Goal: Obtain resource: Download file/media

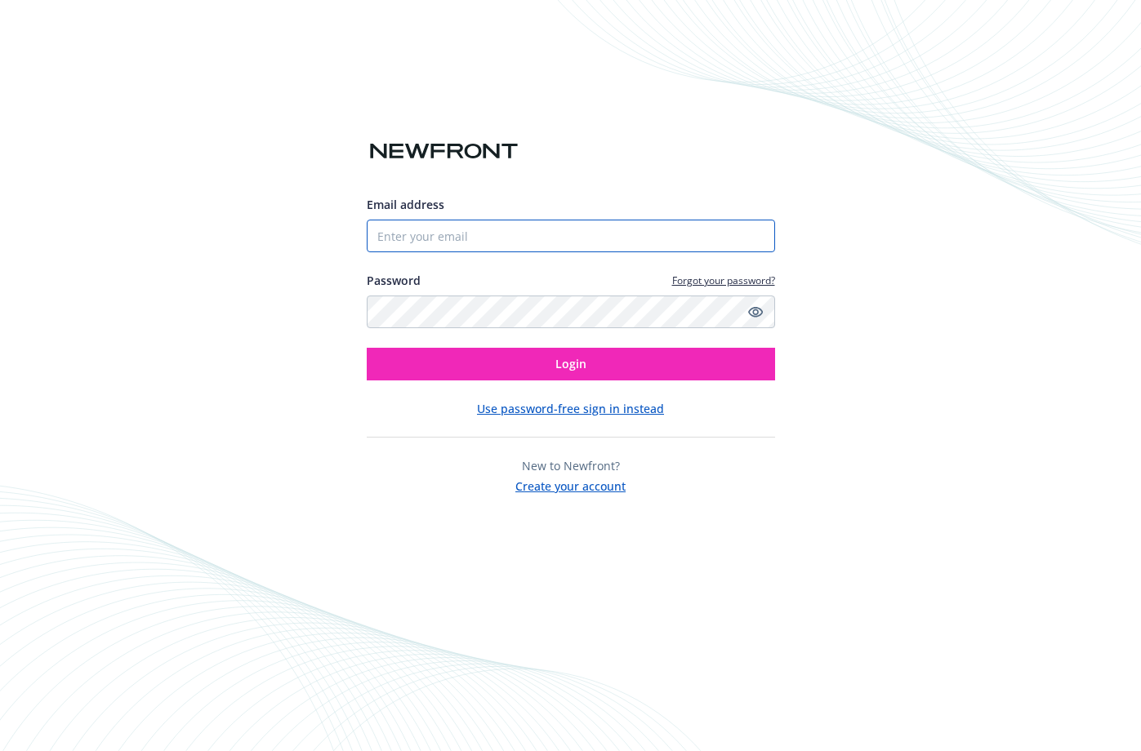
click at [445, 228] on input "Email address" at bounding box center [571, 236] width 408 height 33
click at [0, 750] on com-1password-button at bounding box center [0, 751] width 0 height 0
type input "[EMAIL_ADDRESS][DOMAIN_NAME]"
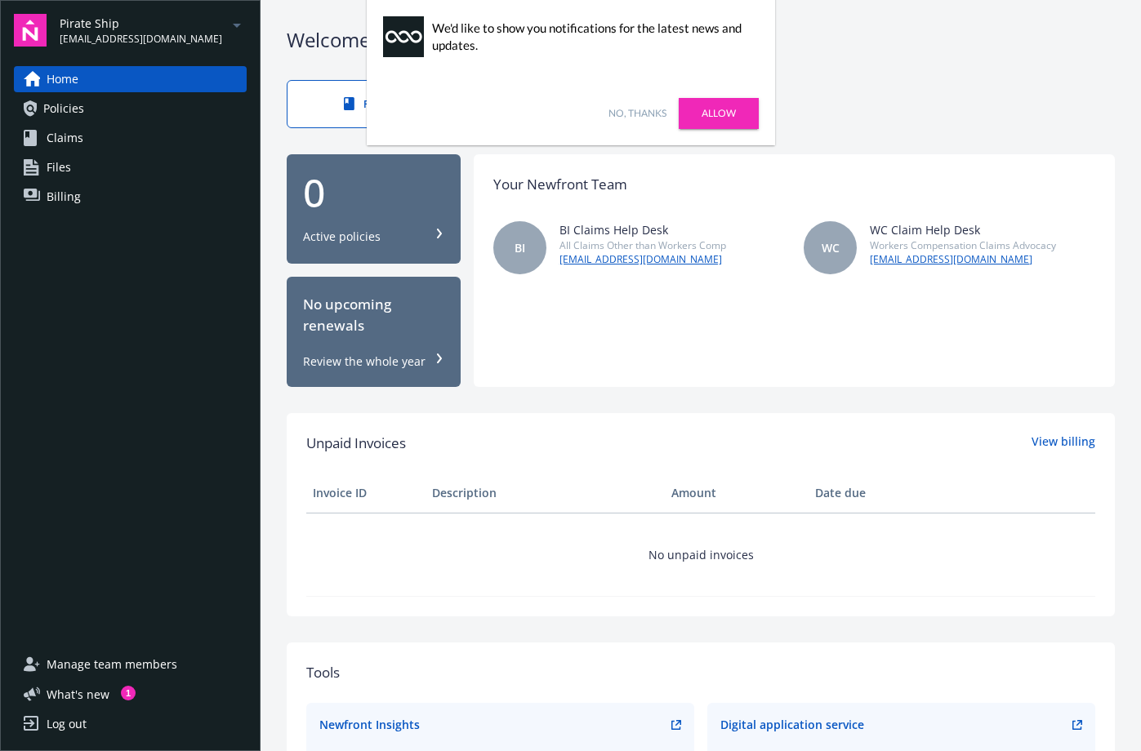
click at [85, 116] on link "Policies" at bounding box center [130, 109] width 233 height 26
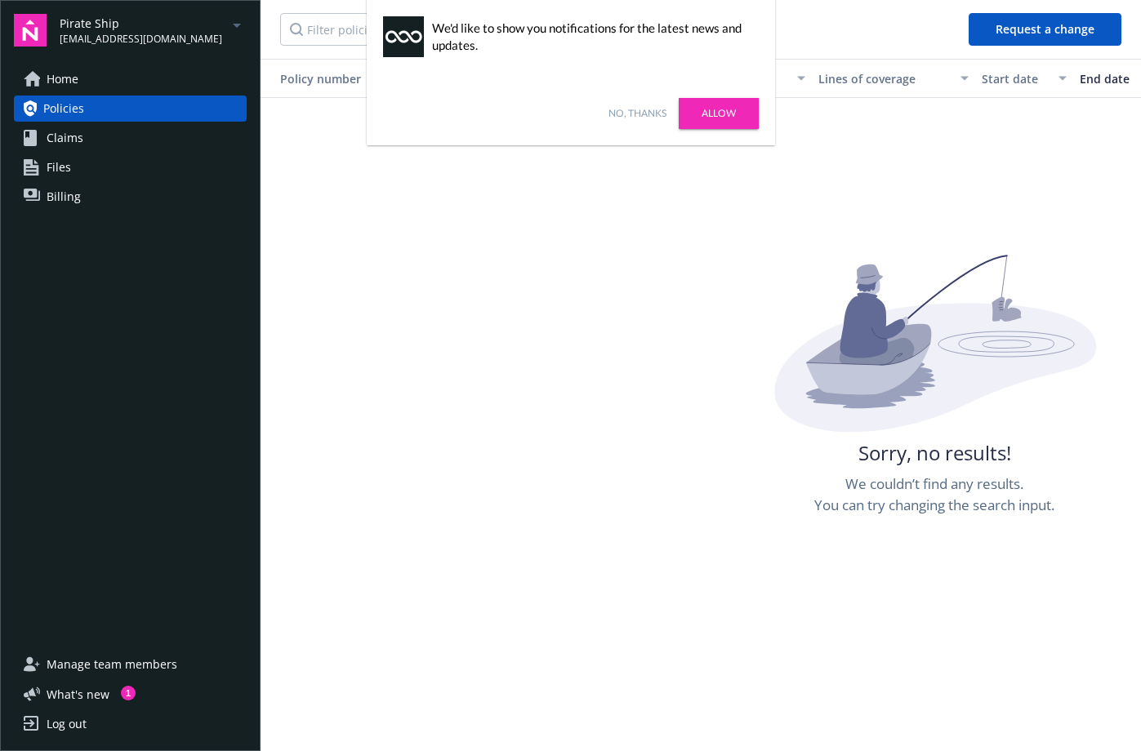
click at [630, 116] on link "No, thanks" at bounding box center [637, 113] width 58 height 15
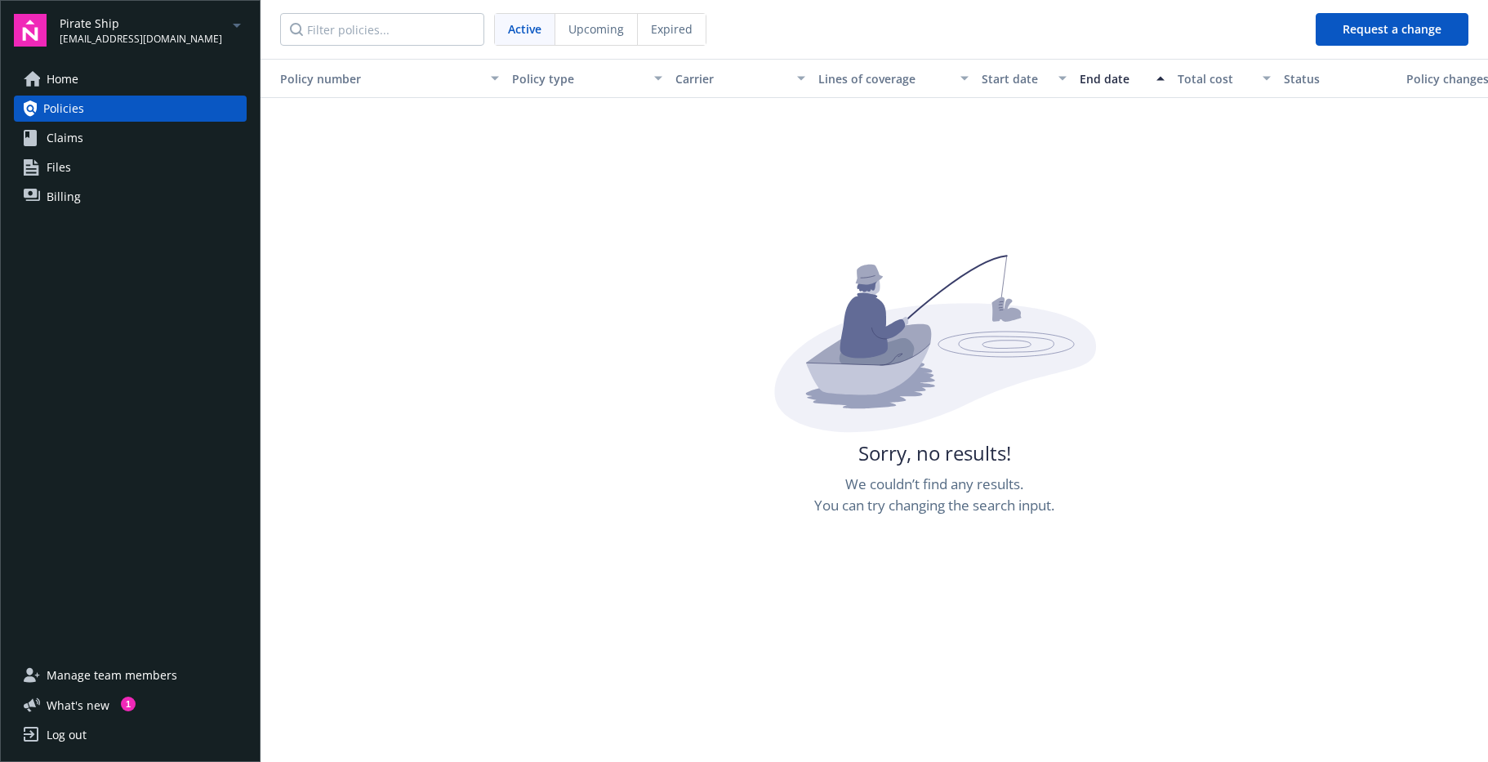
click at [612, 26] on span "Upcoming" at bounding box center [596, 28] width 56 height 17
click at [682, 34] on span "Expired" at bounding box center [672, 28] width 42 height 17
click at [522, 40] on div "Active" at bounding box center [525, 29] width 60 height 31
click at [227, 29] on icon "arrowDropDown" at bounding box center [237, 26] width 20 height 20
click at [129, 105] on span "Buried Treasure LLC" at bounding box center [124, 97] width 114 height 33
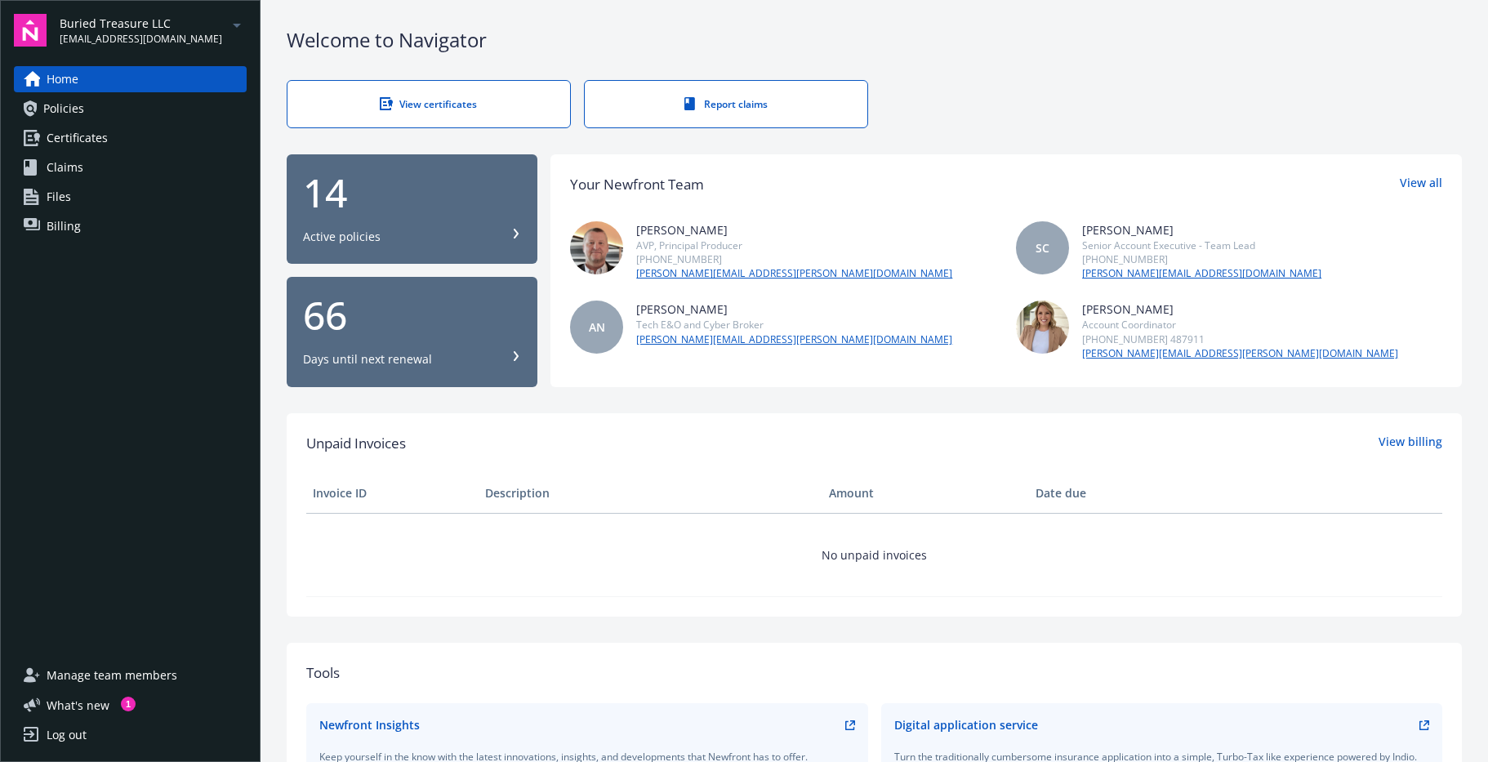
click at [111, 117] on link "Policies" at bounding box center [130, 109] width 233 height 26
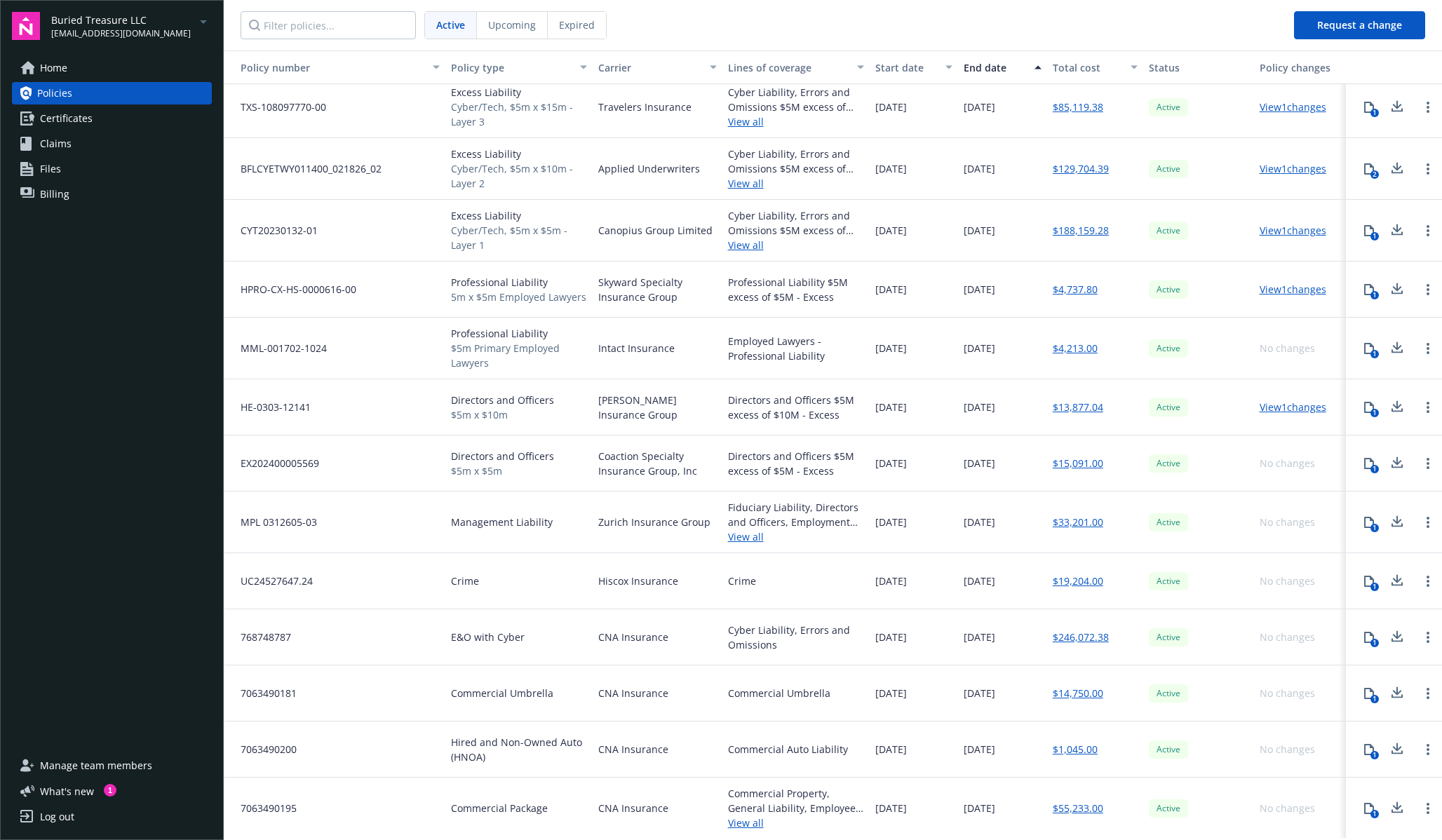
scroll to position [70, 0]
drag, startPoint x: 452, startPoint y: 635, endPoint x: 1110, endPoint y: 634, distance: 658.0
click at [979, 634] on div "768748787 E&O with Cyber CNA Insurance Cyber Liability, Errors and Omissions [D…" at bounding box center [832, 636] width 1218 height 56
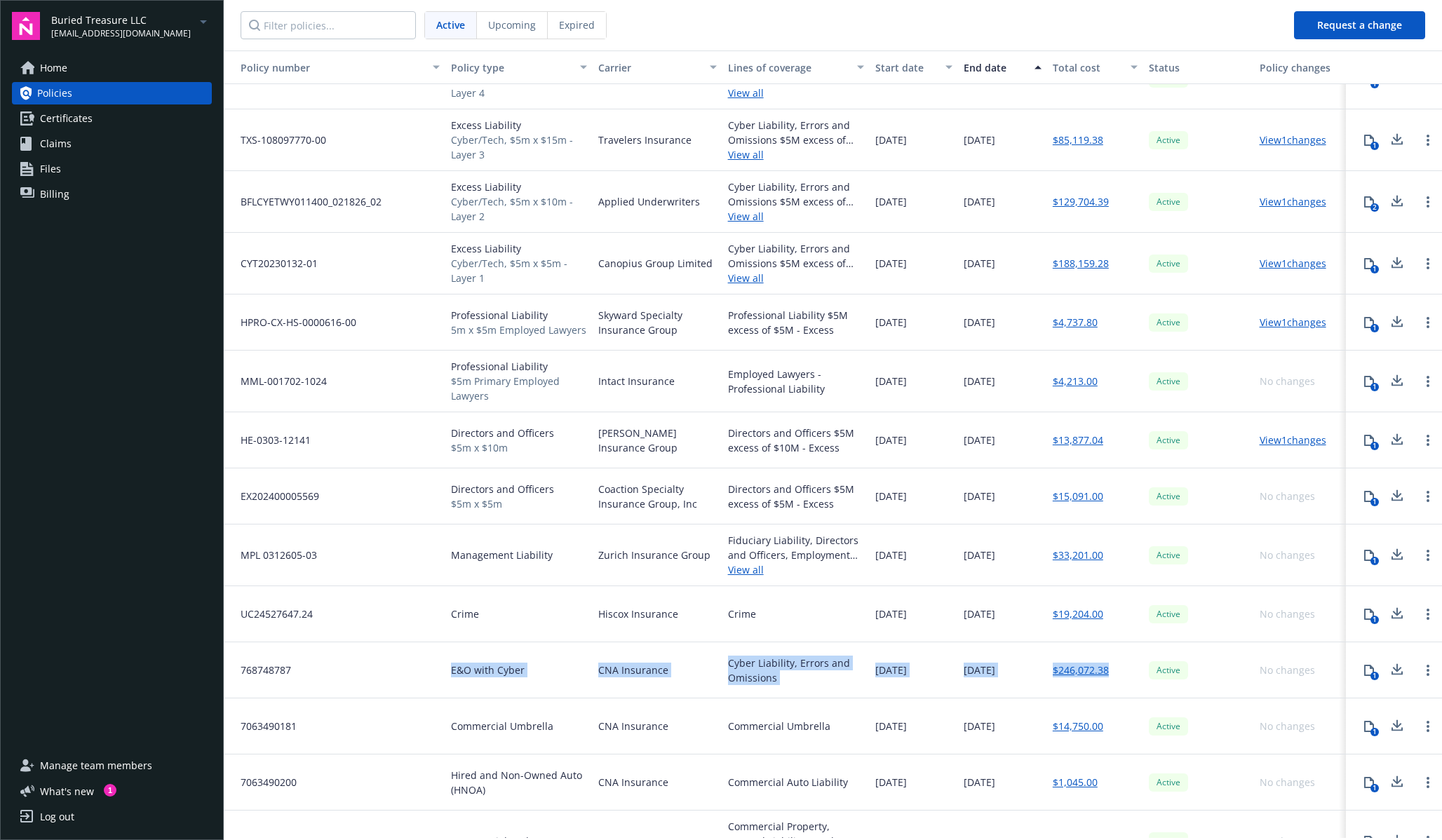
scroll to position [0, 0]
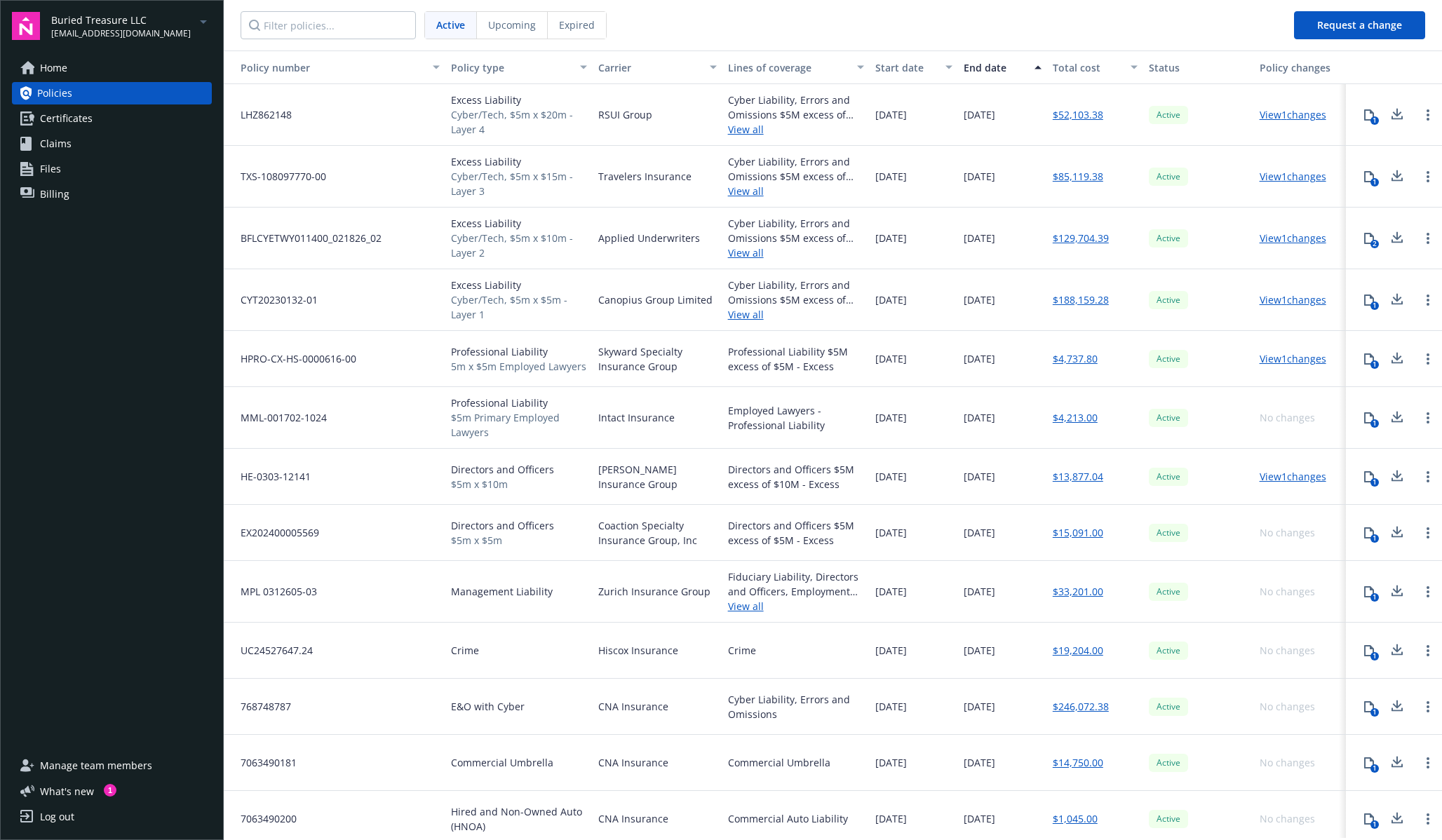
click at [201, 644] on div "Home Policies Certificates Claims Files Billing" at bounding box center [112, 397] width 200 height 681
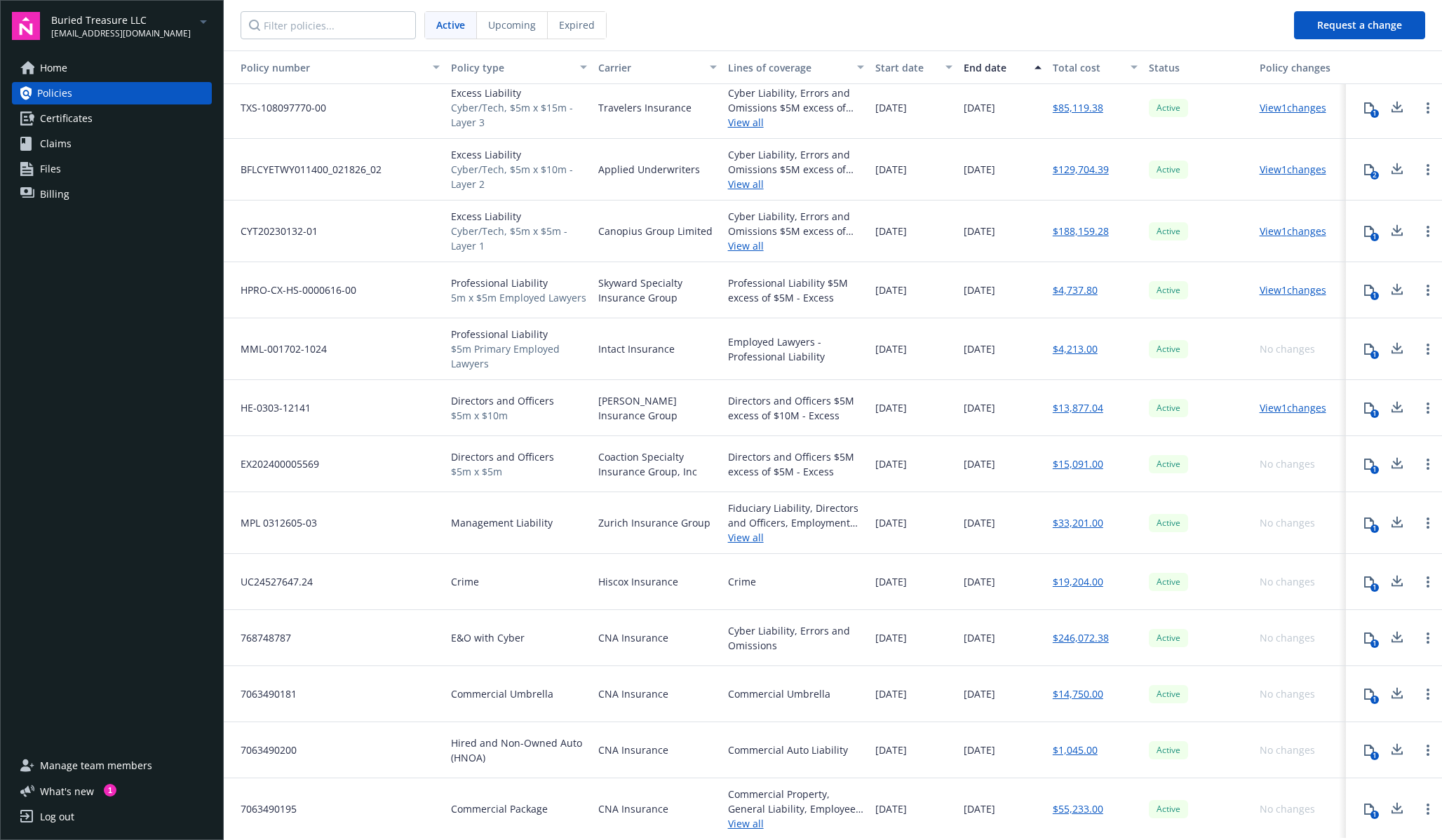
scroll to position [70, 0]
click at [745, 644] on link "View all" at bounding box center [796, 821] width 137 height 15
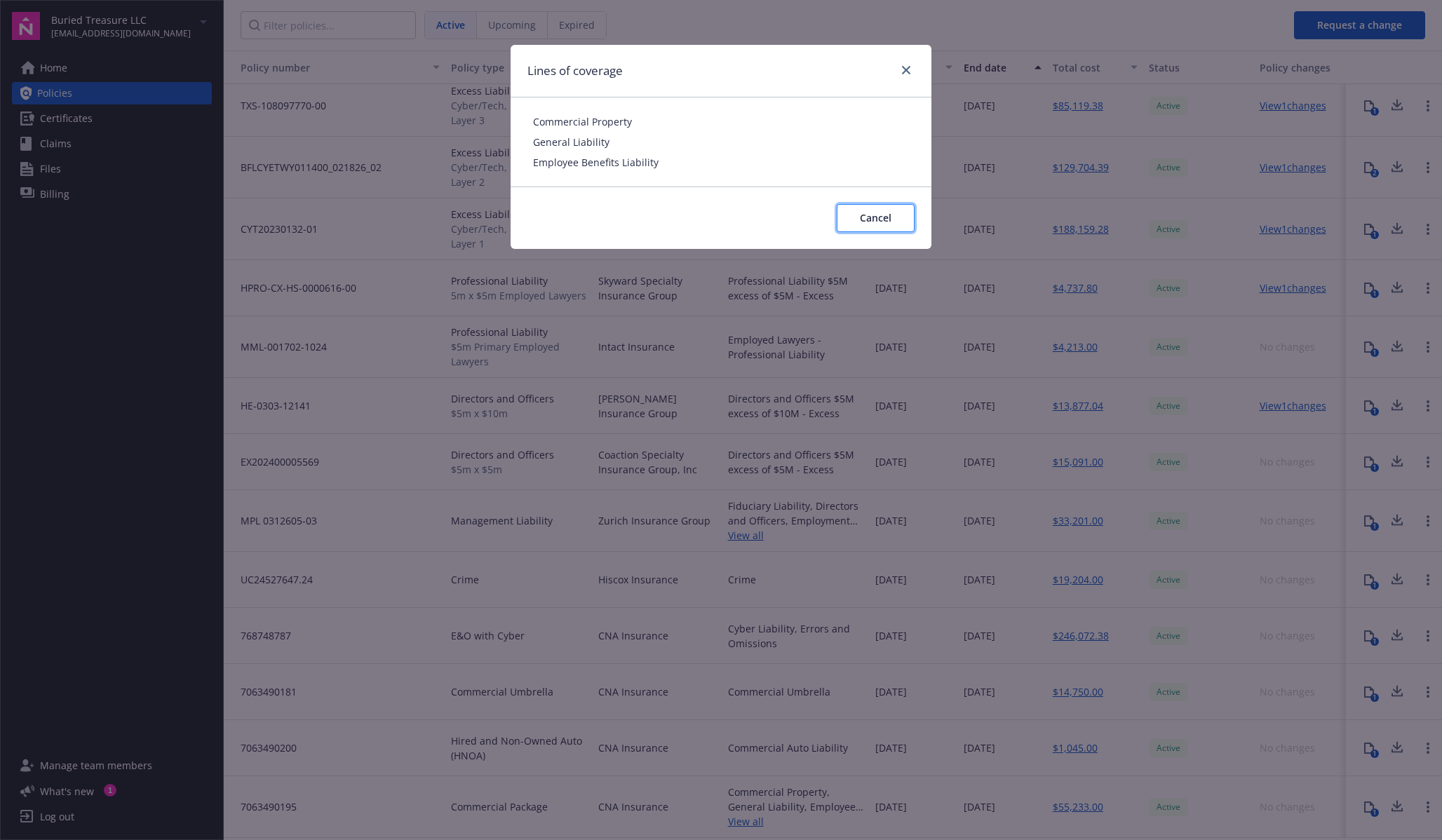
click at [889, 217] on span "Cancel" at bounding box center [875, 218] width 32 height 14
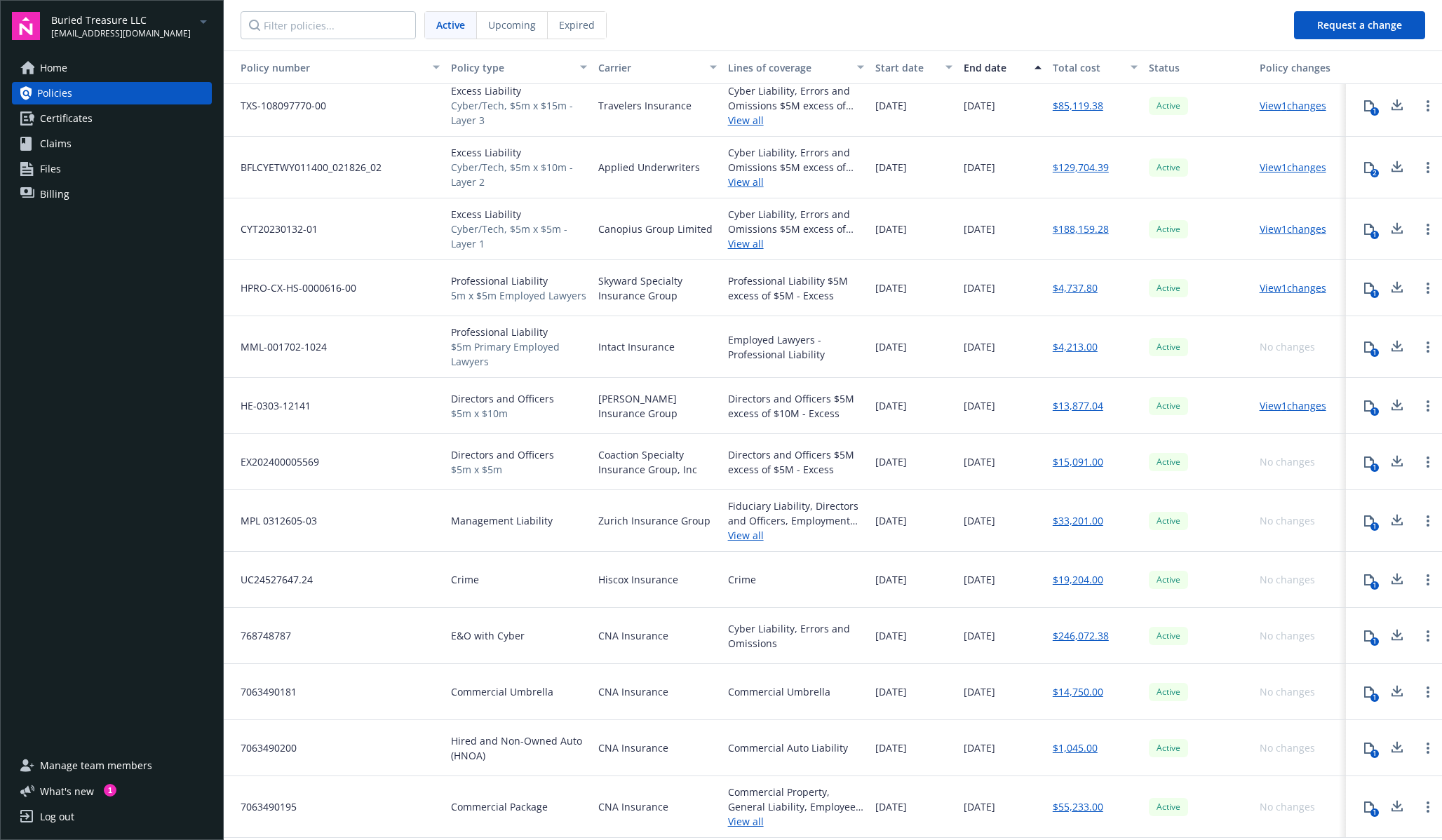
click at [979, 644] on link "$14,750.00" at bounding box center [1078, 691] width 51 height 15
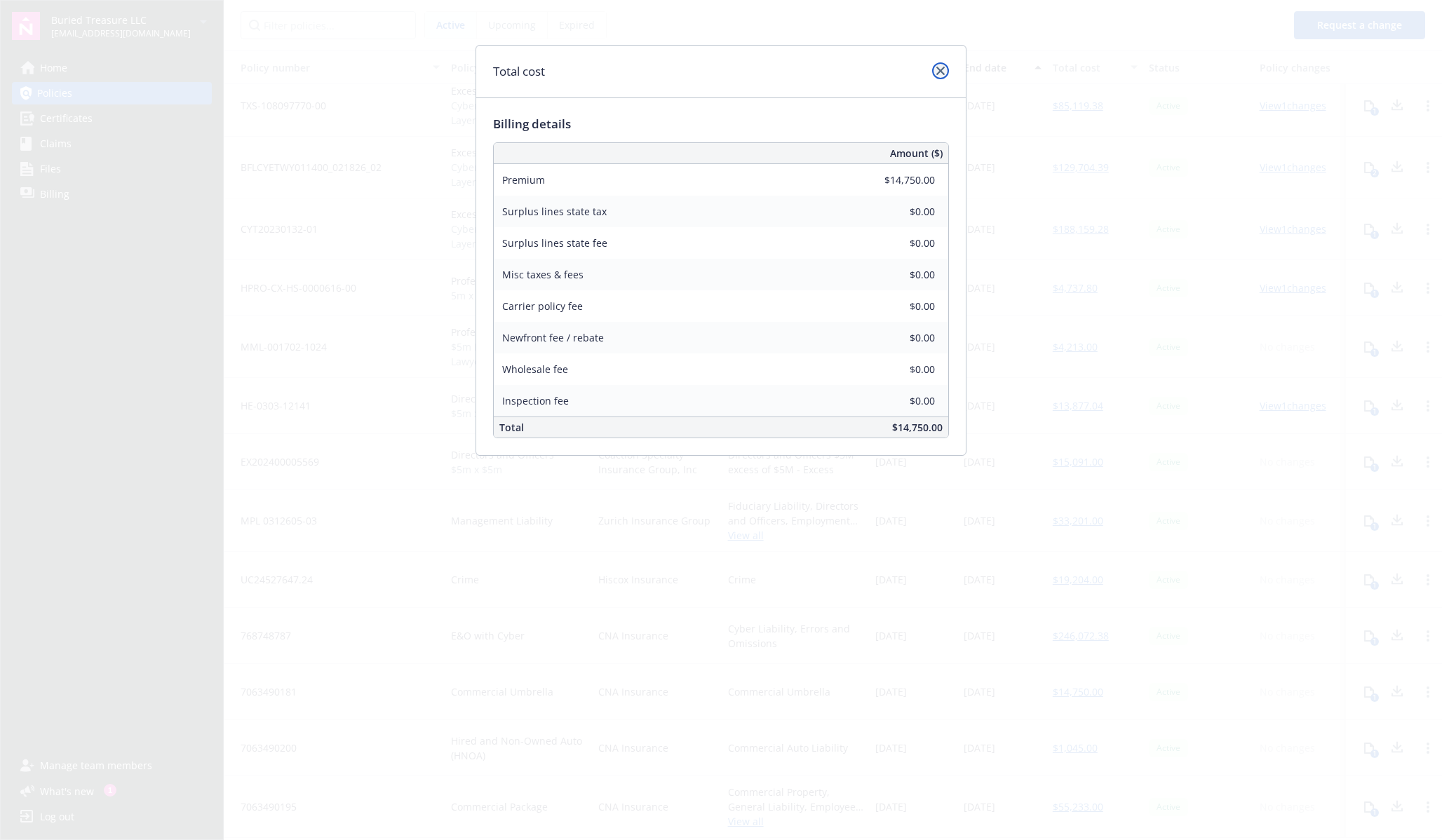
click at [942, 63] on link "close" at bounding box center [940, 71] width 17 height 17
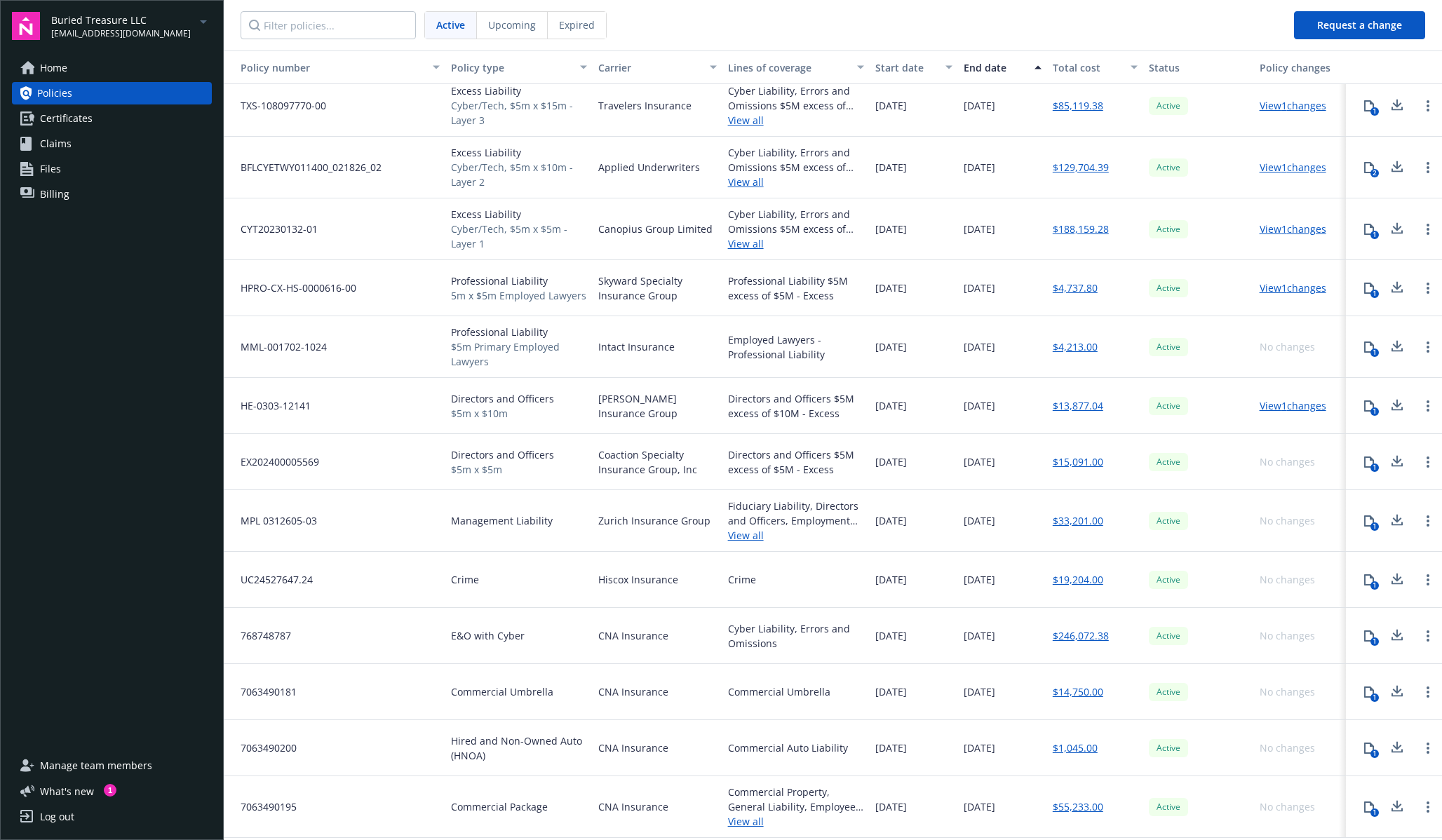
click at [113, 118] on link "Certificates" at bounding box center [112, 119] width 200 height 22
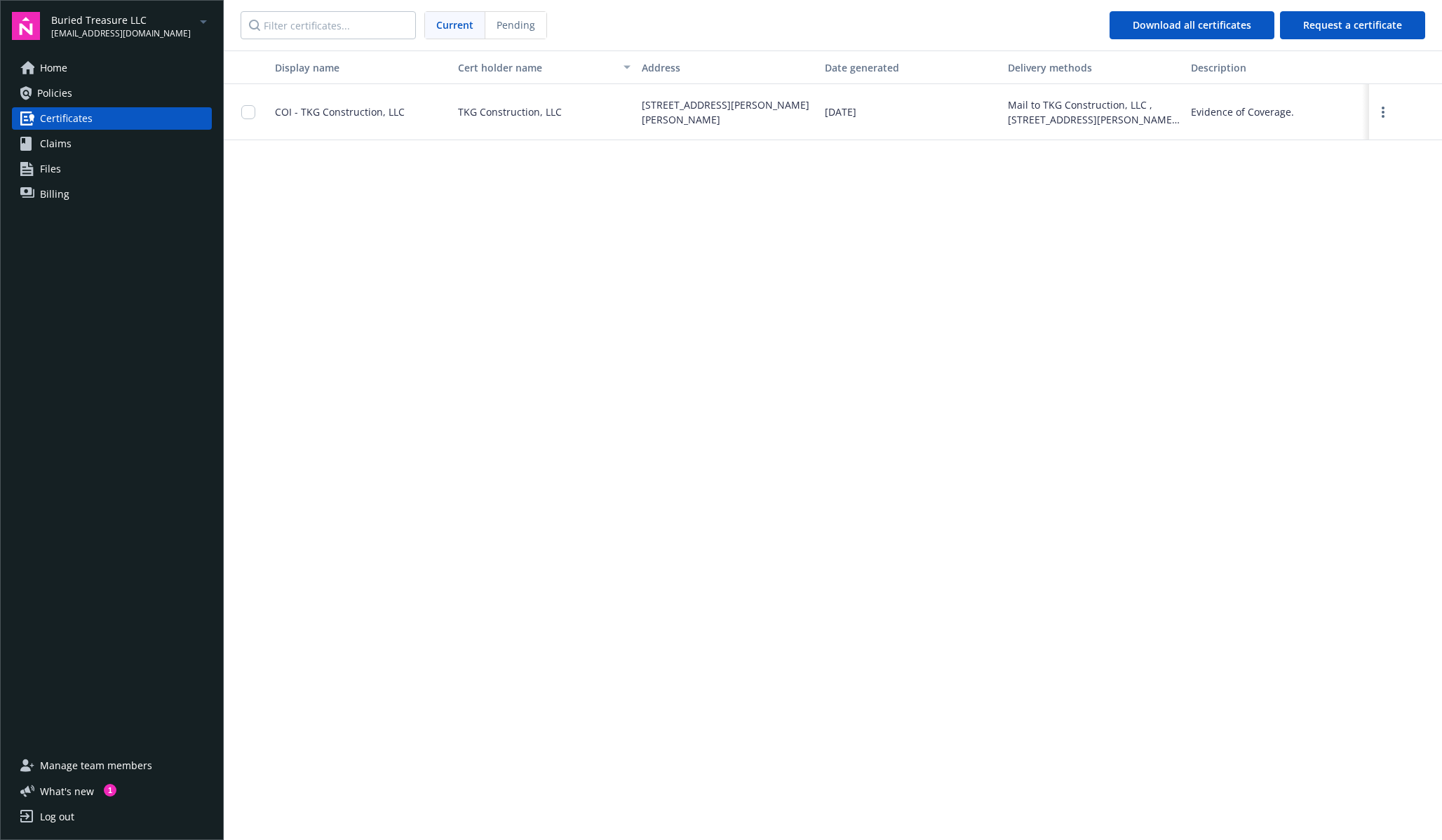
click at [104, 140] on link "Claims" at bounding box center [112, 143] width 200 height 22
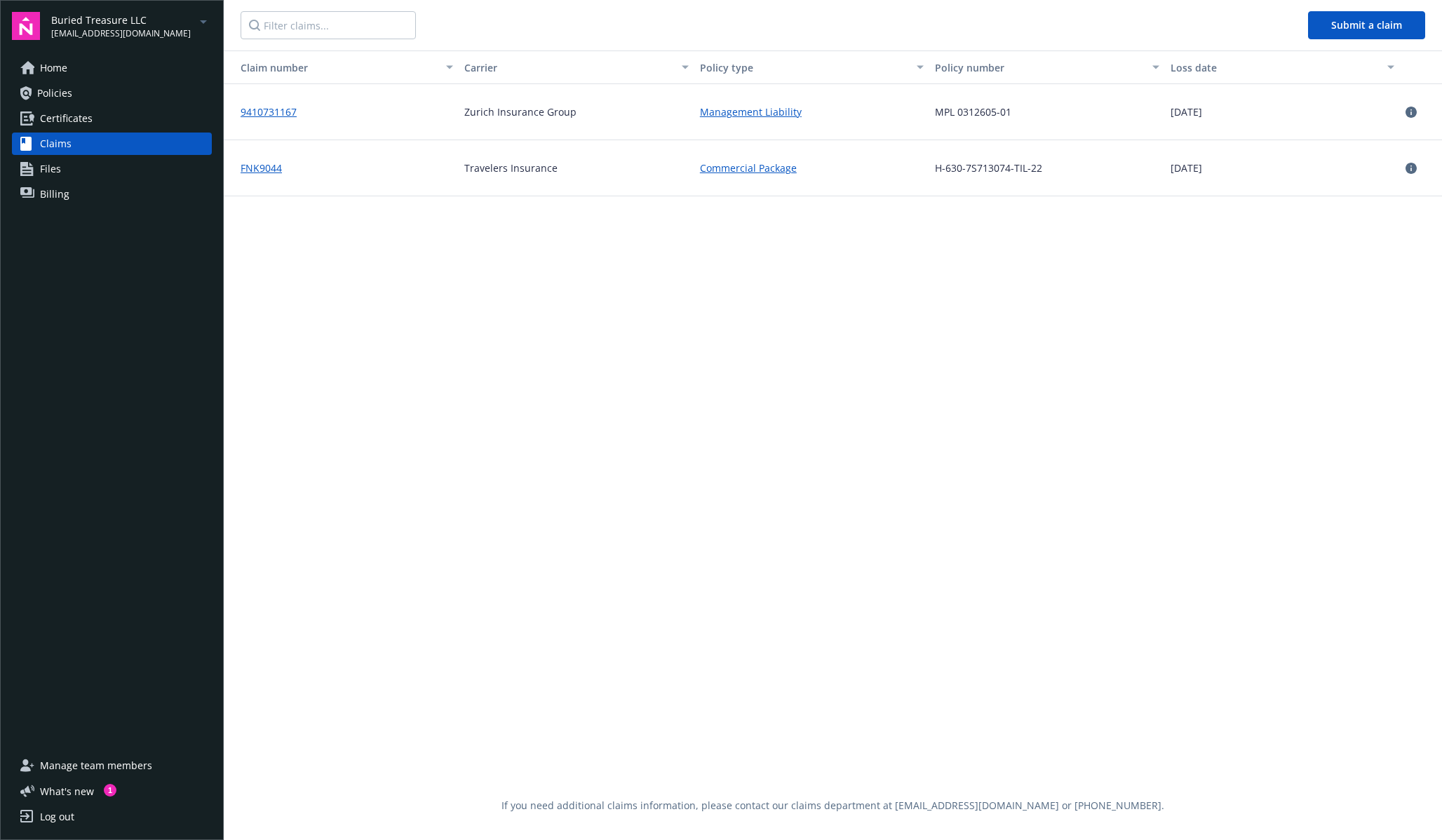
click at [97, 162] on link "Files" at bounding box center [112, 169] width 200 height 22
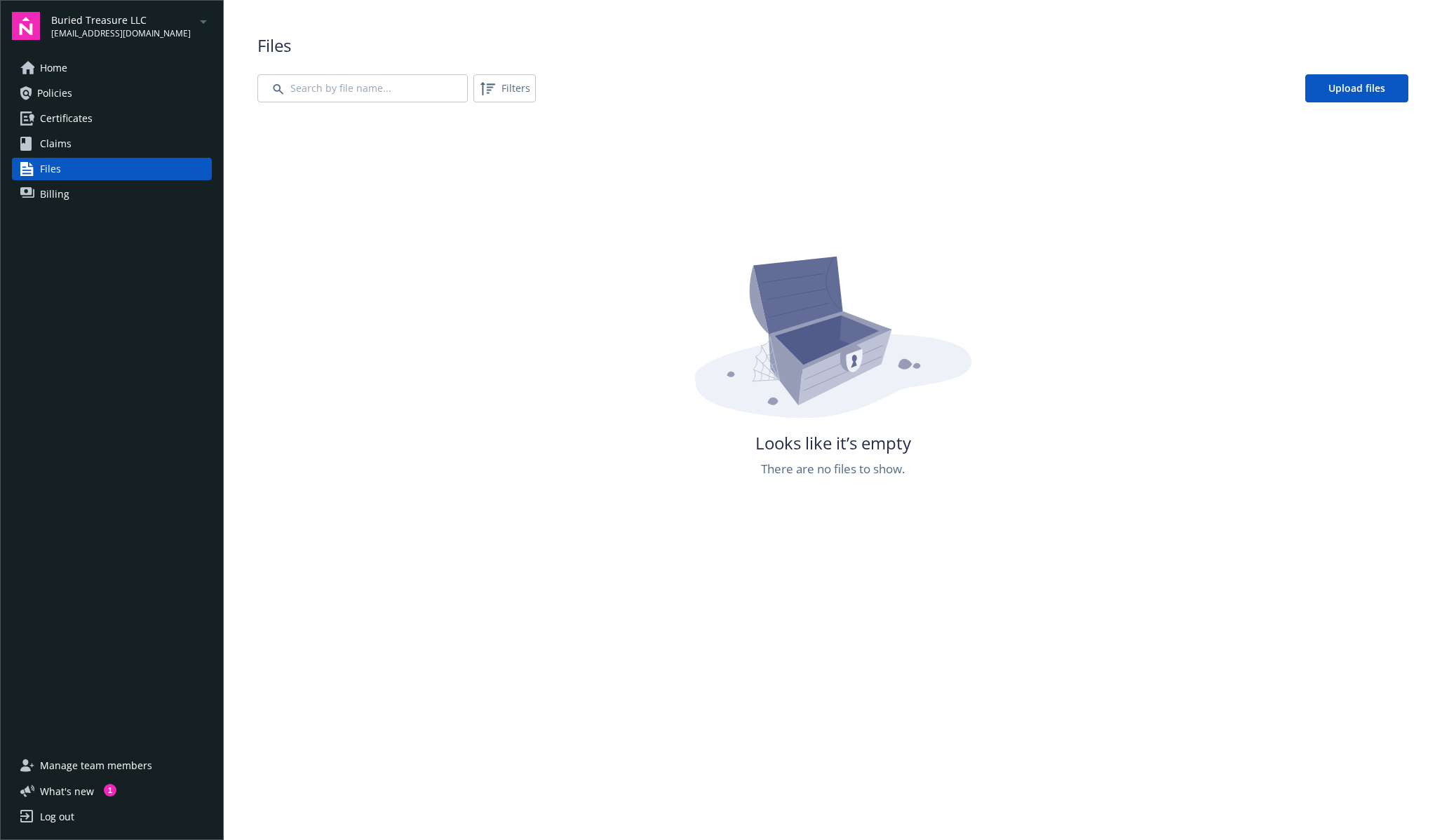
click at [91, 94] on link "Policies" at bounding box center [112, 94] width 200 height 22
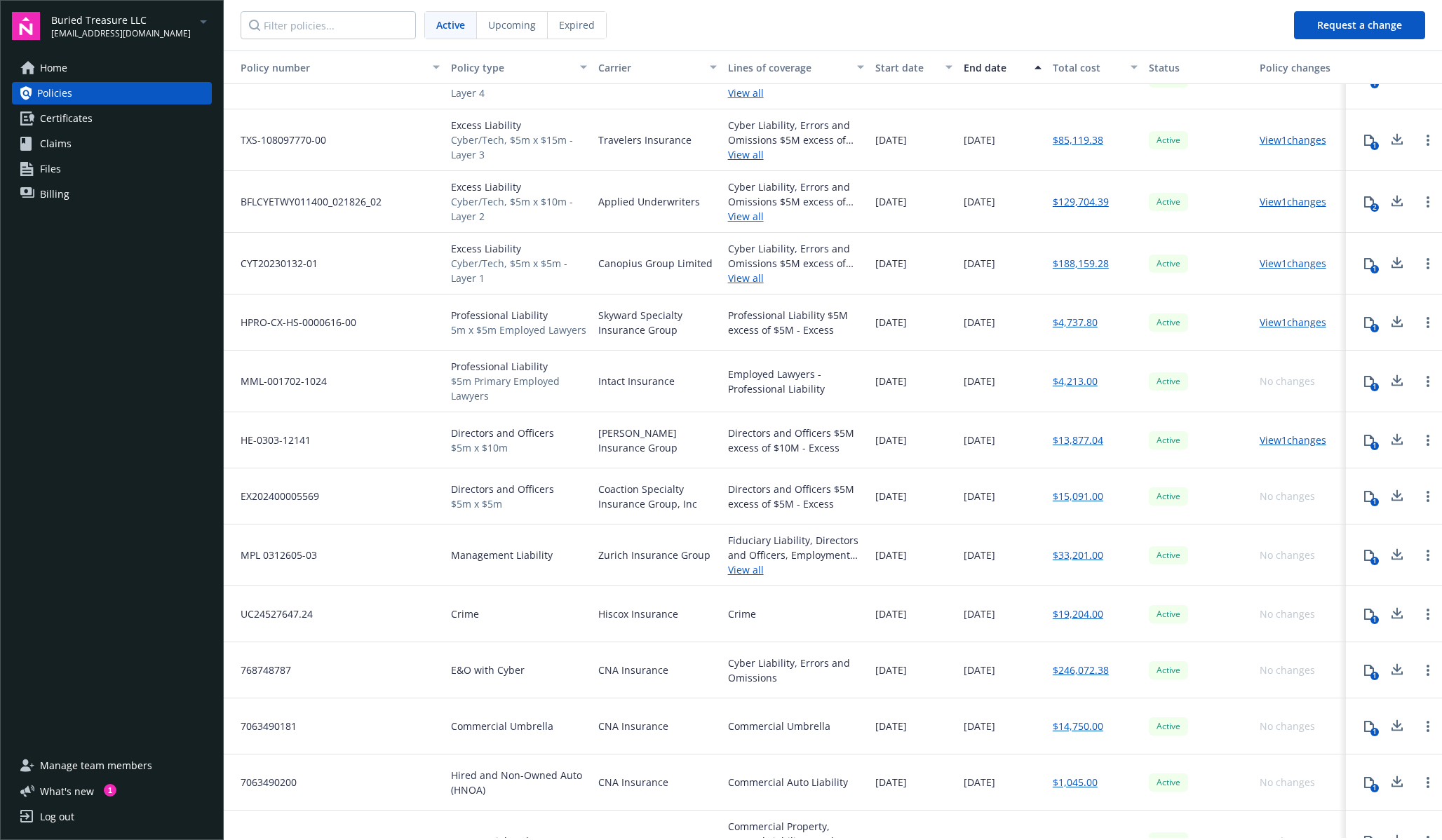
scroll to position [70, 0]
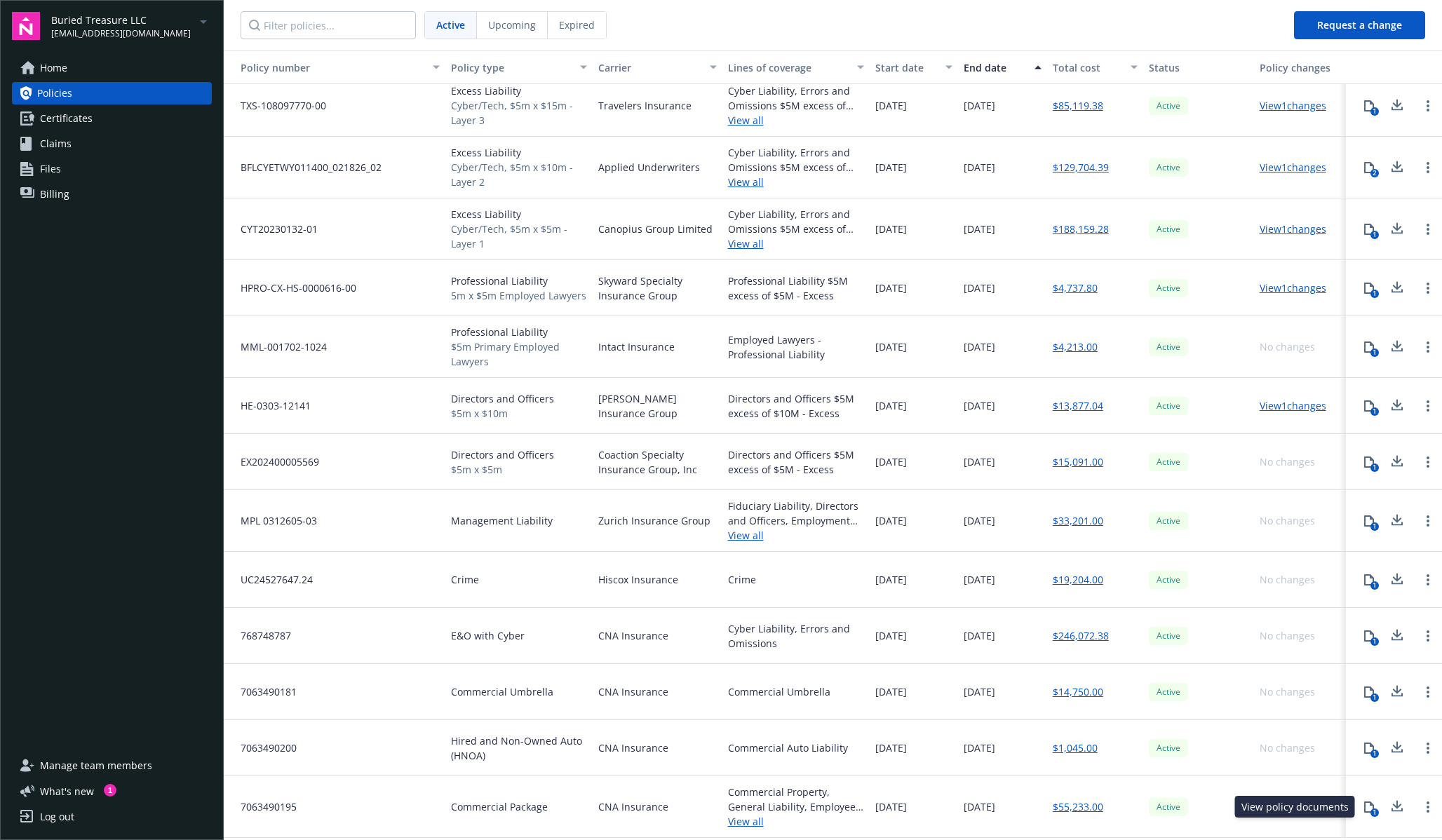
click at [979, 644] on icon at bounding box center [1368, 807] width 11 height 11
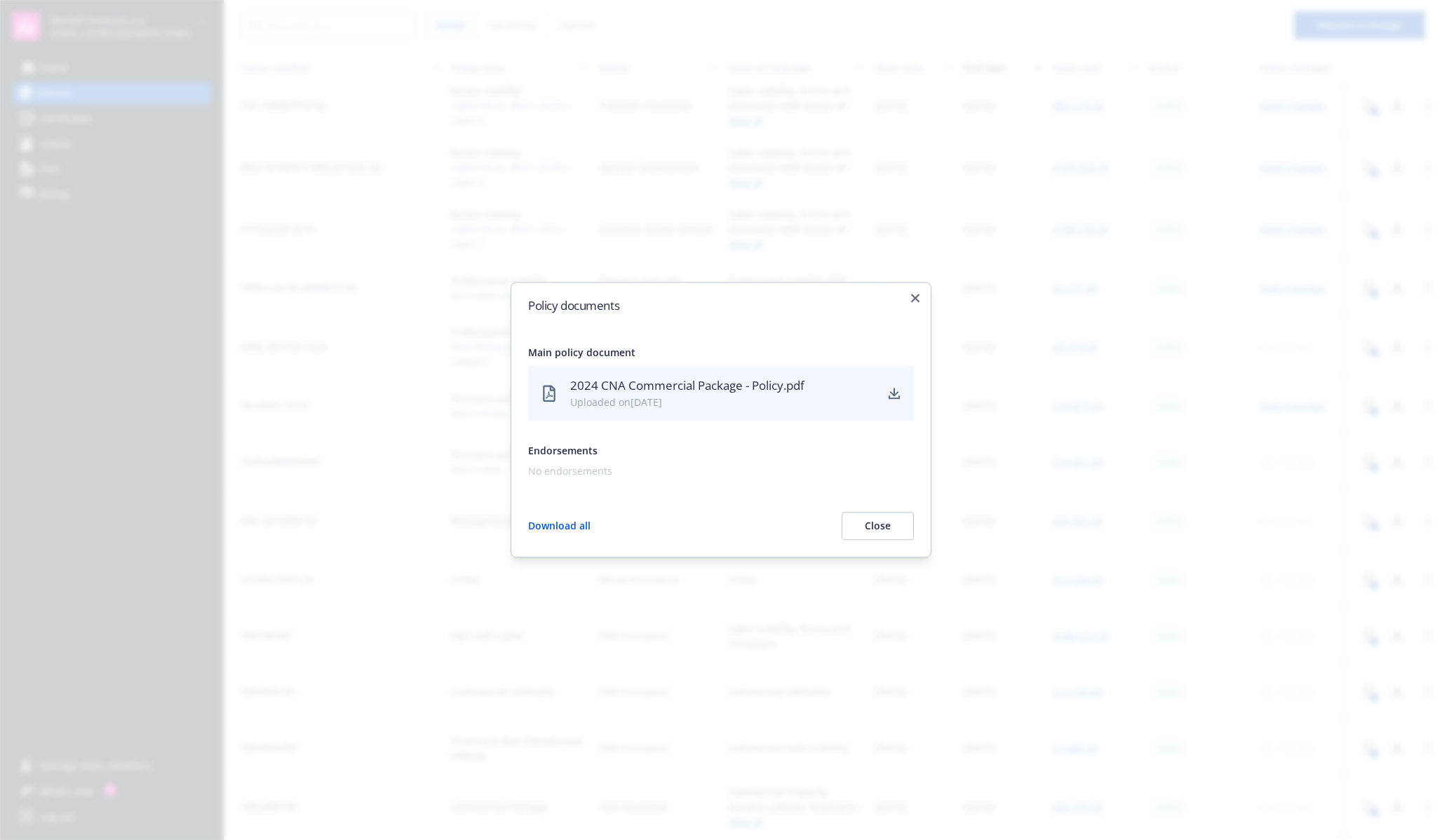
click at [901, 393] on link "download" at bounding box center [894, 393] width 17 height 17
click at [354, 395] on body "Buried Treasure LLC [EMAIL_ADDRESS][DOMAIN_NAME] Home Policies Certificates Cla…" at bounding box center [721, 420] width 1442 height 840
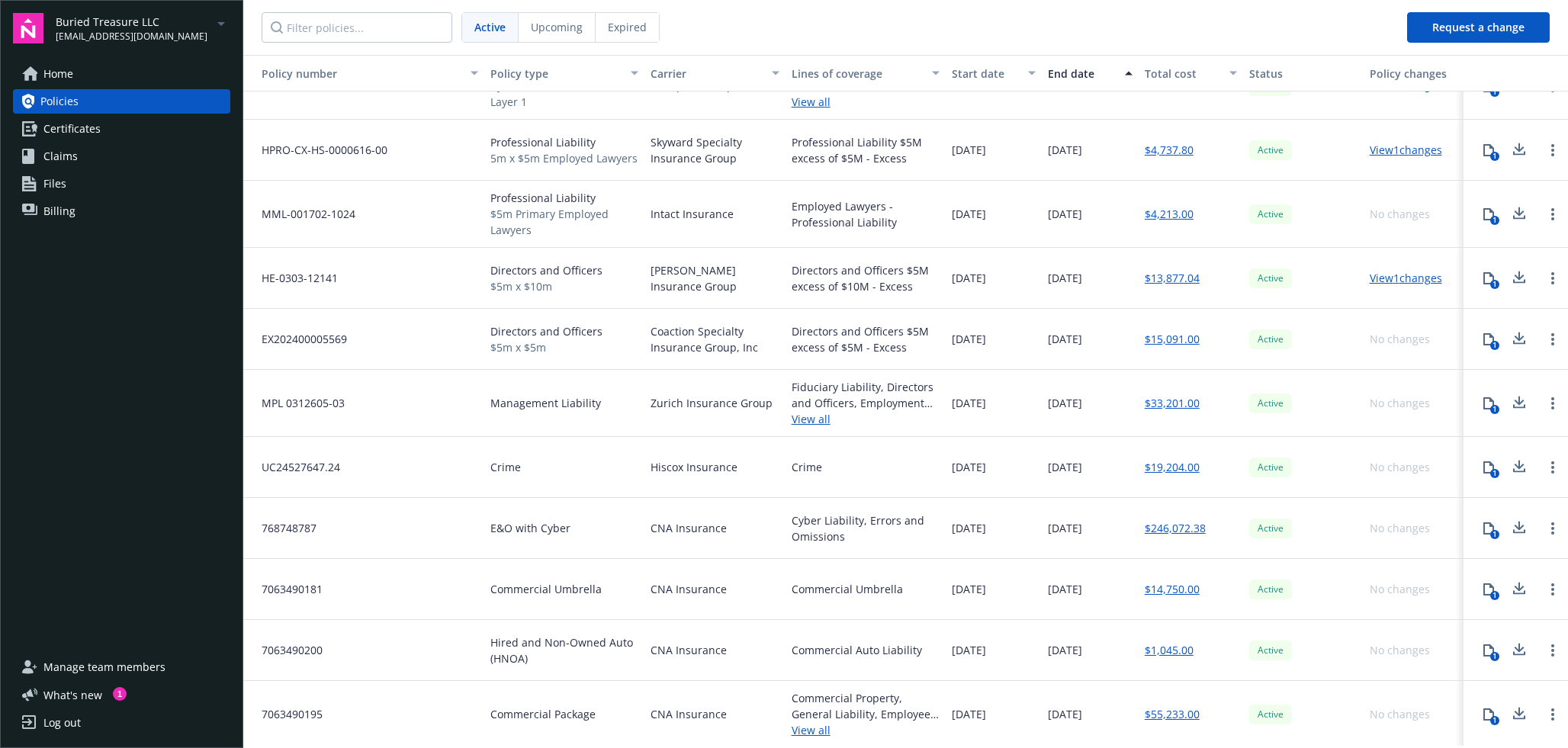
scroll to position [231, 0]
